Goal: Complete application form

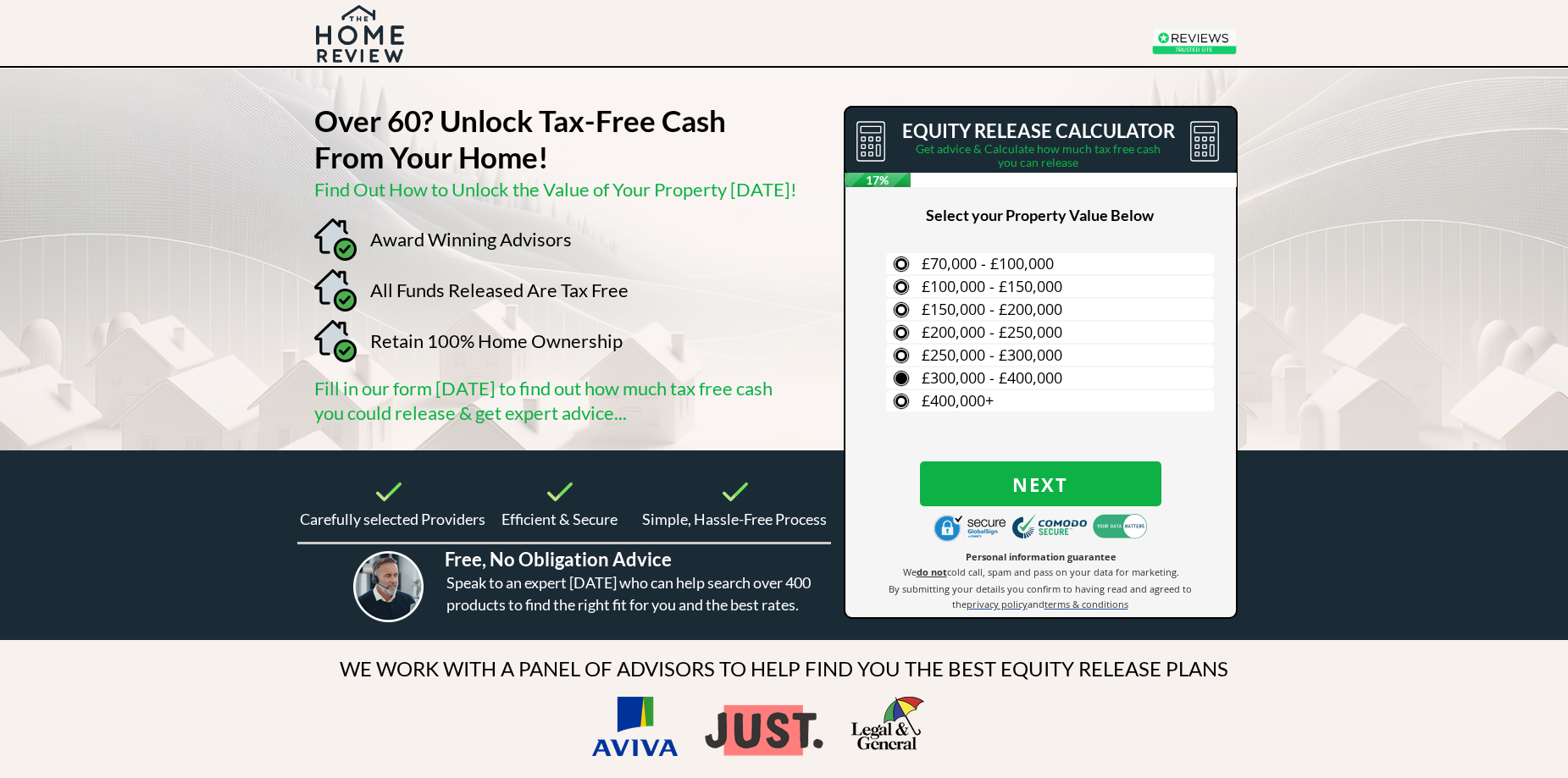
click at [964, 372] on span "£300,000 - £400,000" at bounding box center [992, 377] width 141 height 20
click at [0, 0] on input "£300,000 - £400,000" at bounding box center [0, 0] width 0 height 0
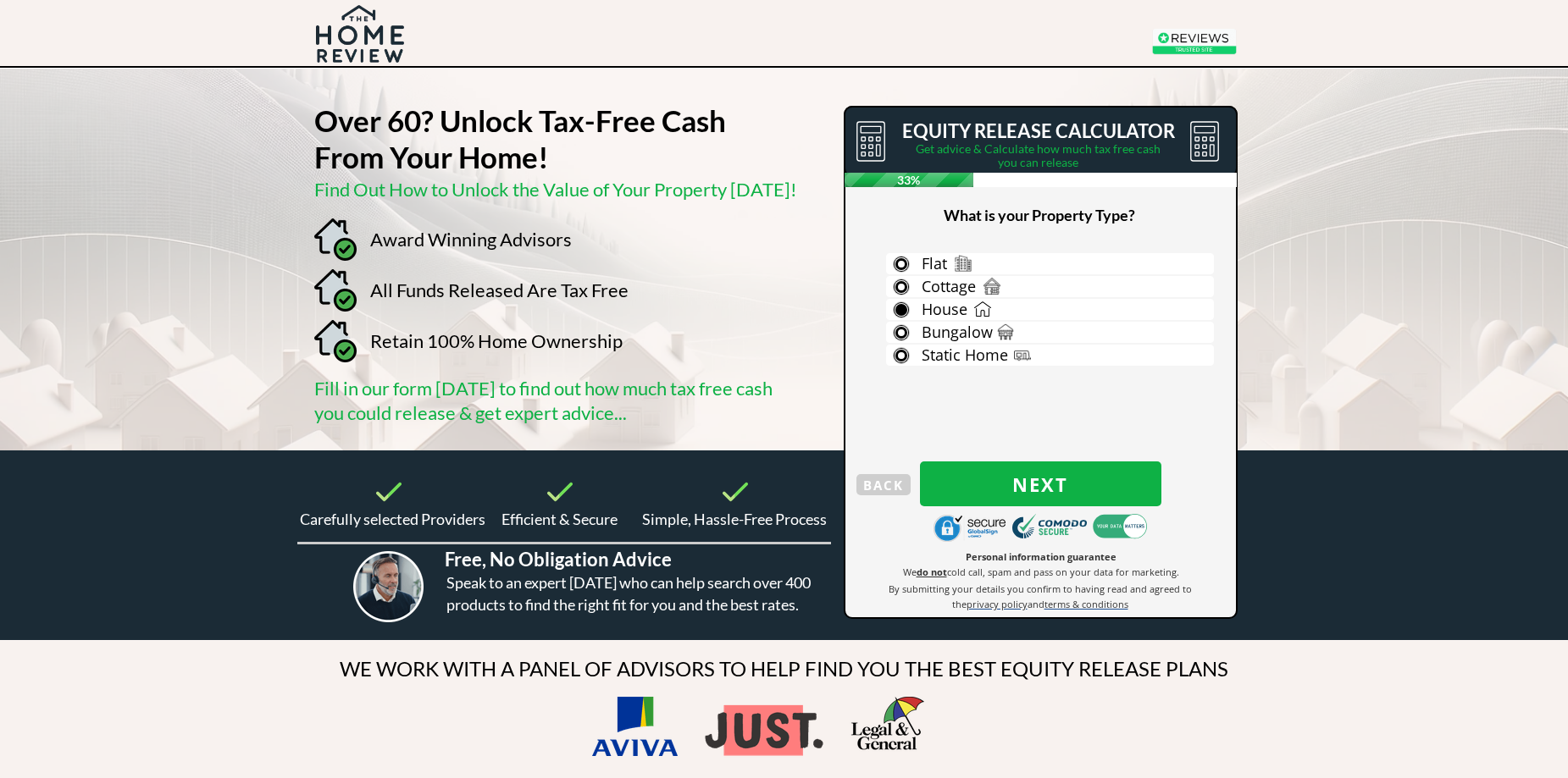
click at [896, 307] on label "House" at bounding box center [1049, 309] width 327 height 21
click at [0, 0] on input "House" at bounding box center [0, 0] width 0 height 0
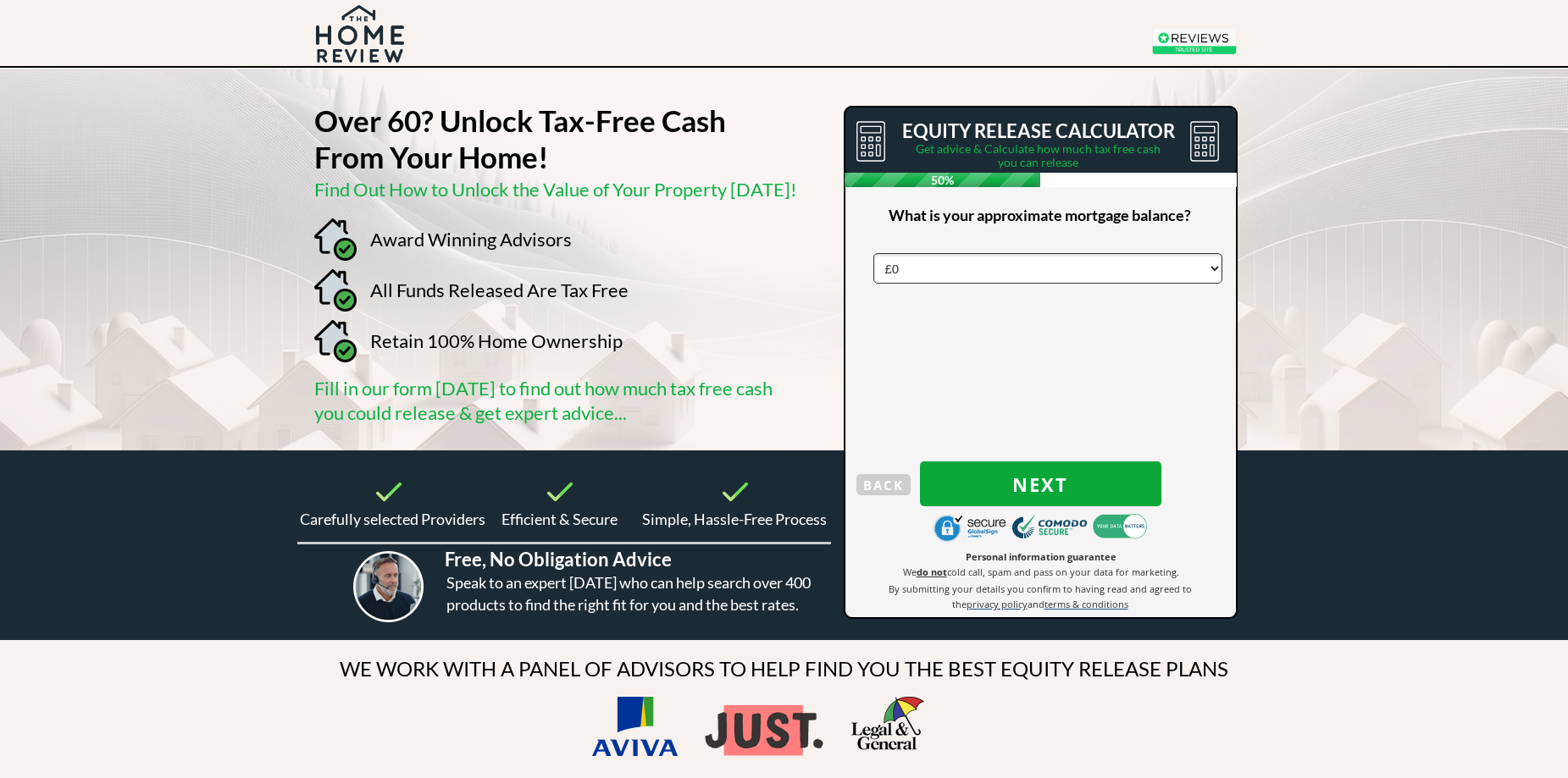
click at [1042, 476] on span "Next" at bounding box center [1041, 484] width 241 height 22
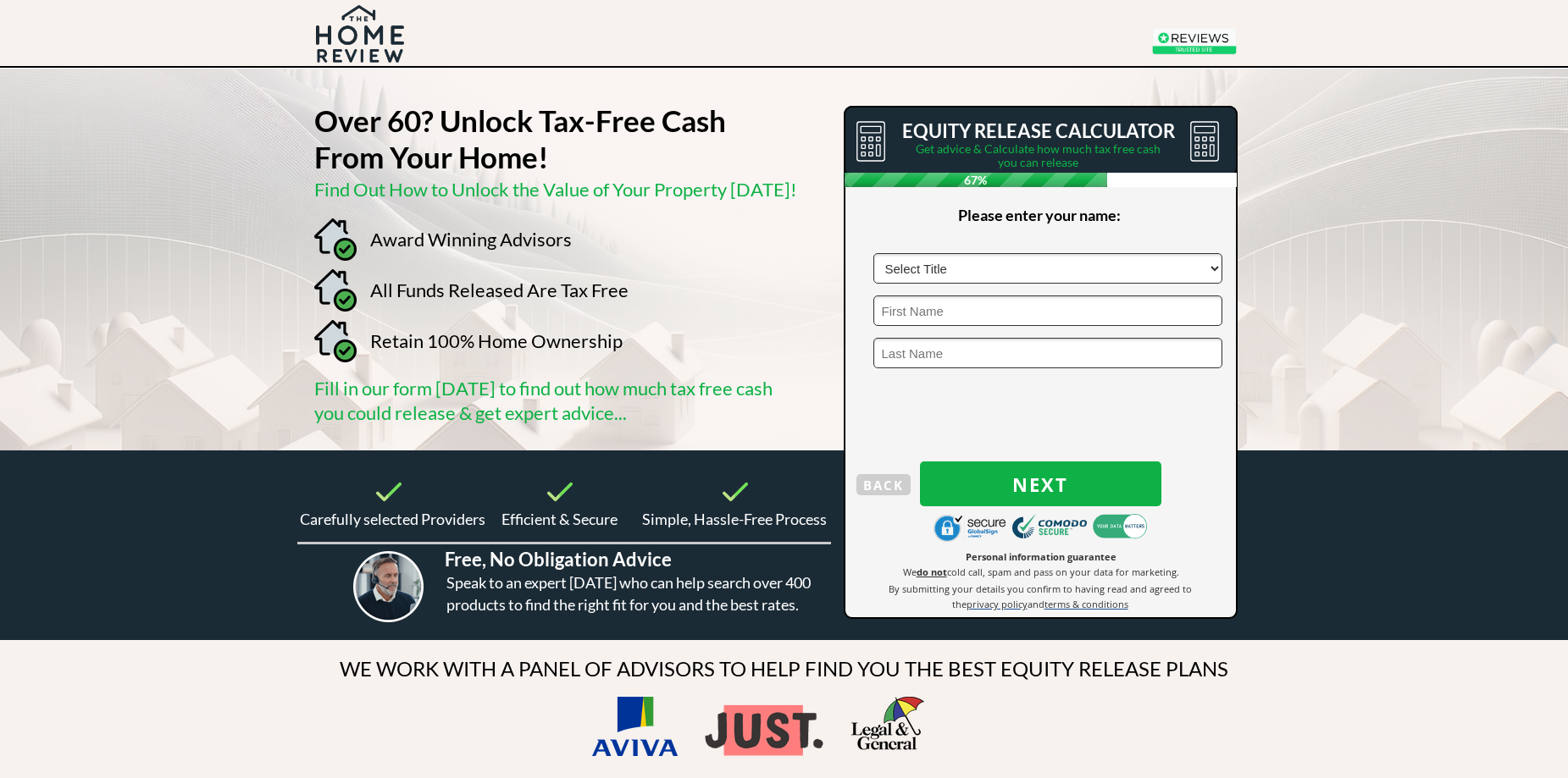
click at [1399, 346] on div at bounding box center [784, 260] width 1568 height 382
